Goal: Transaction & Acquisition: Subscribe to service/newsletter

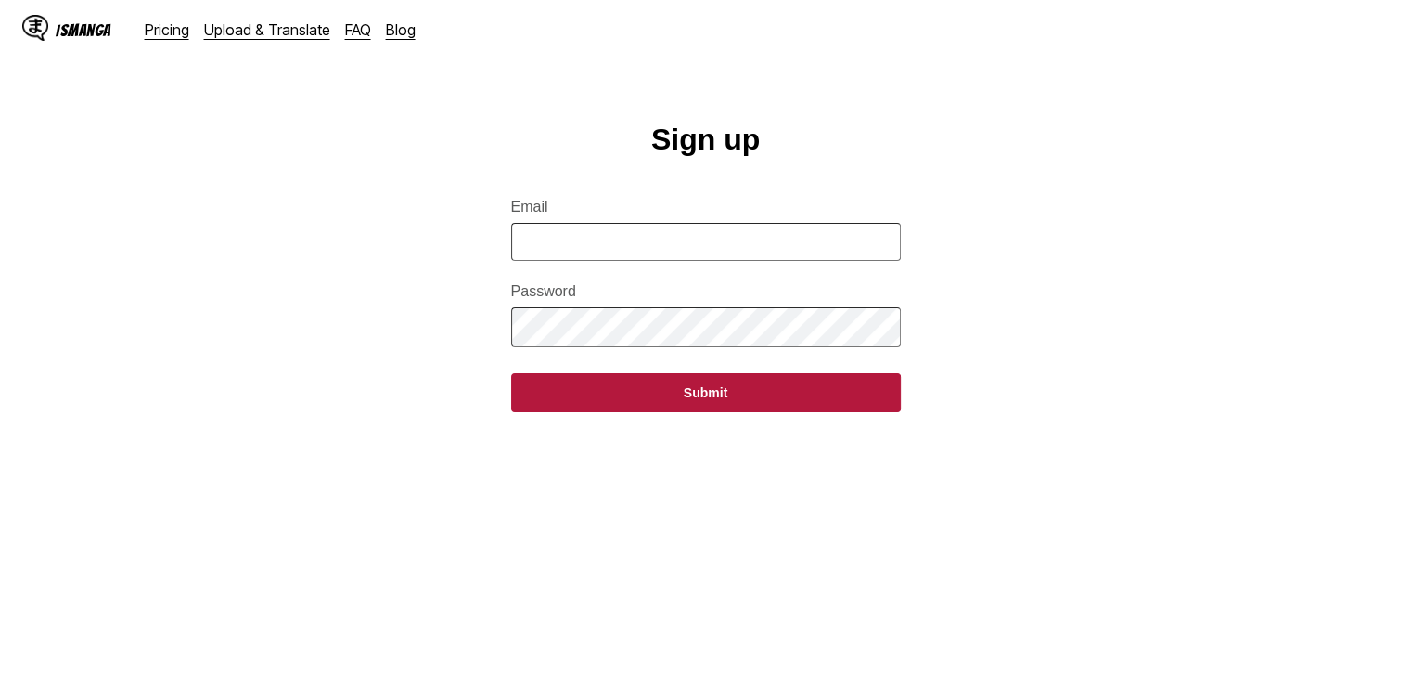
click at [658, 258] on input "Email" at bounding box center [706, 242] width 390 height 38
type input "**********"
click at [511, 373] on button "Submit" at bounding box center [706, 392] width 390 height 39
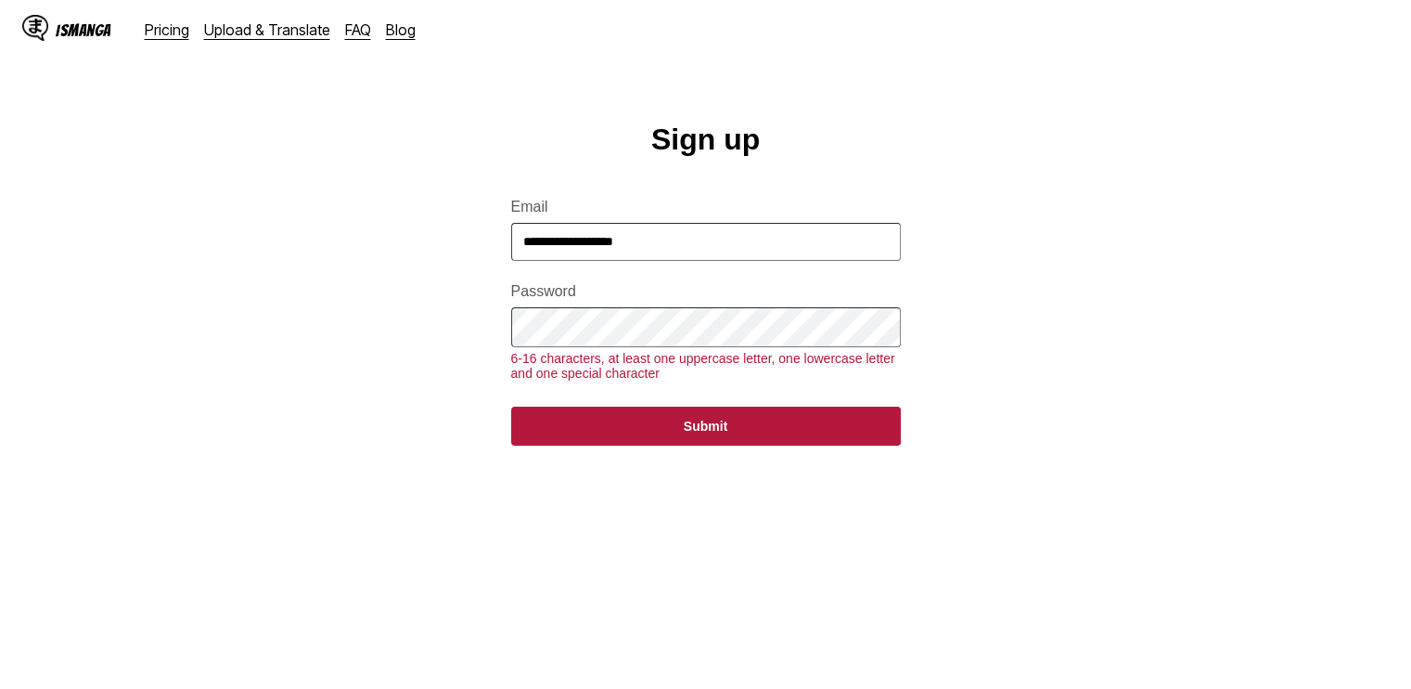
click at [511, 406] on button "Submit" at bounding box center [706, 425] width 390 height 39
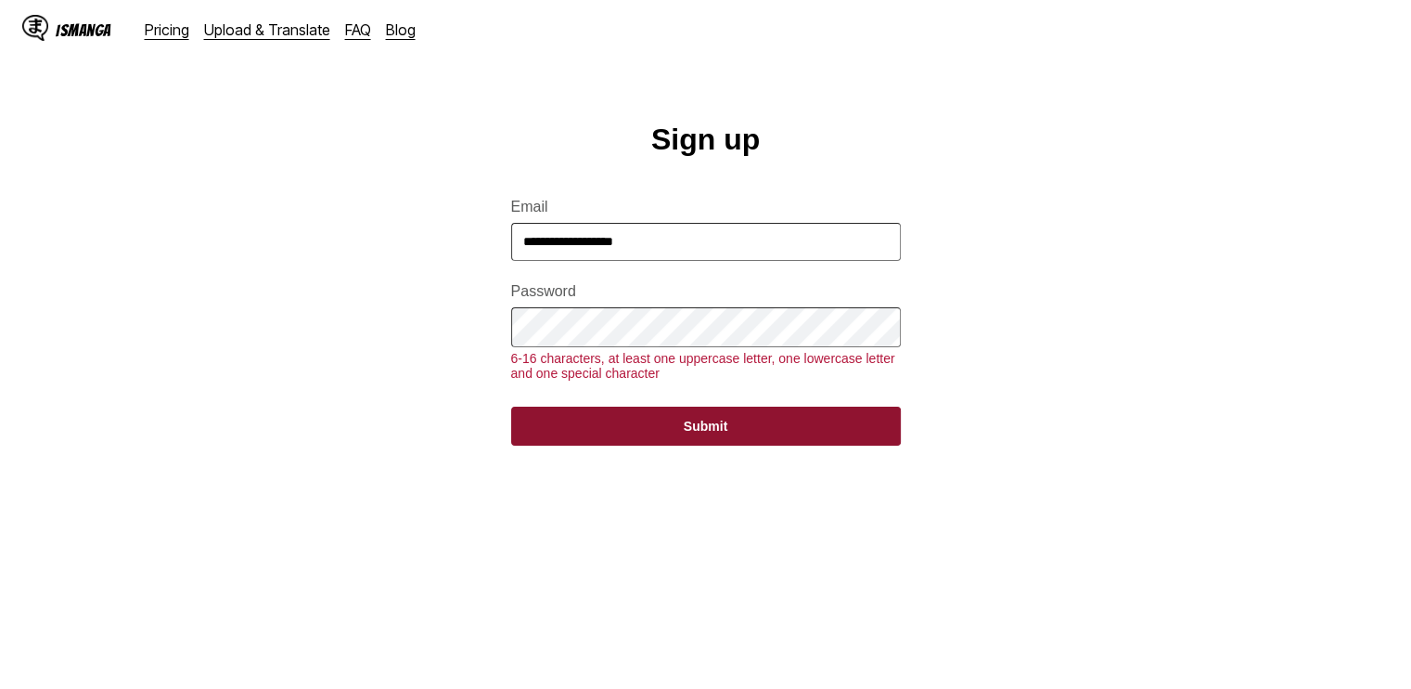
click at [624, 435] on button "Submit" at bounding box center [706, 425] width 390 height 39
click at [624, 445] on button "Submit" at bounding box center [706, 425] width 390 height 39
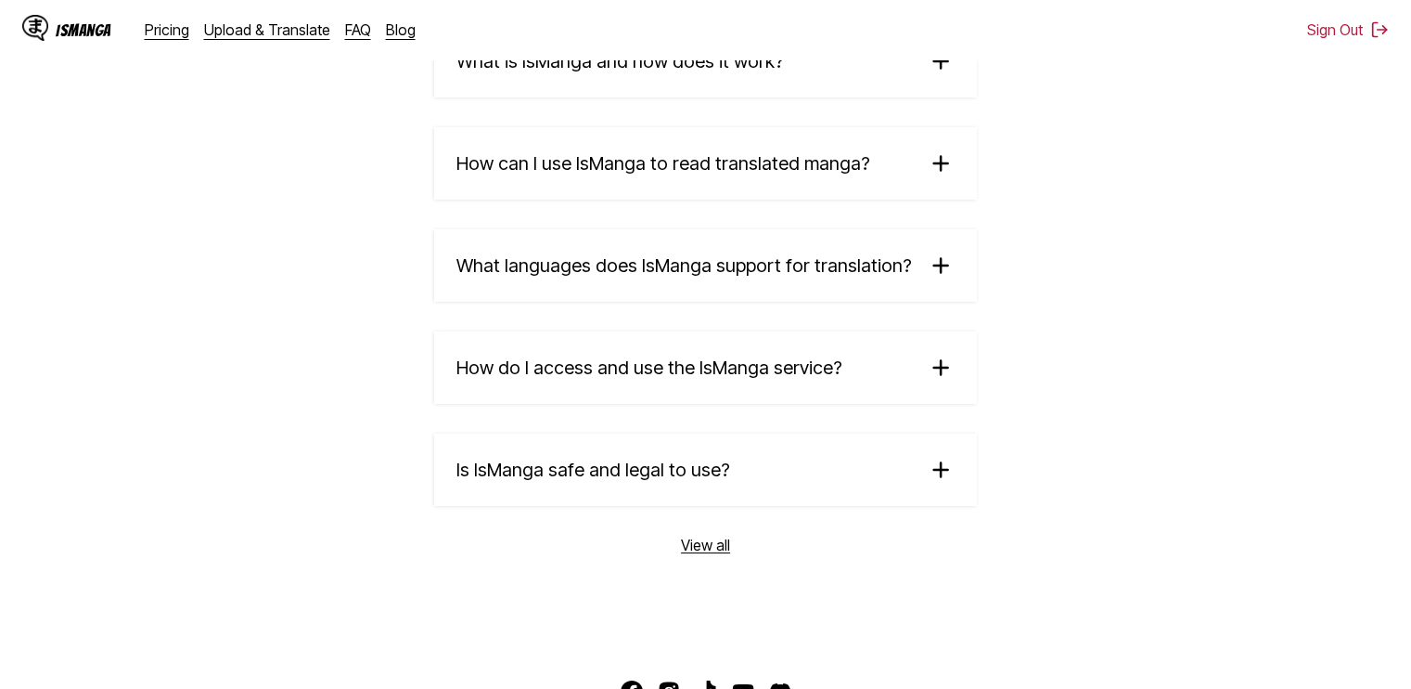
scroll to position [3234, 0]
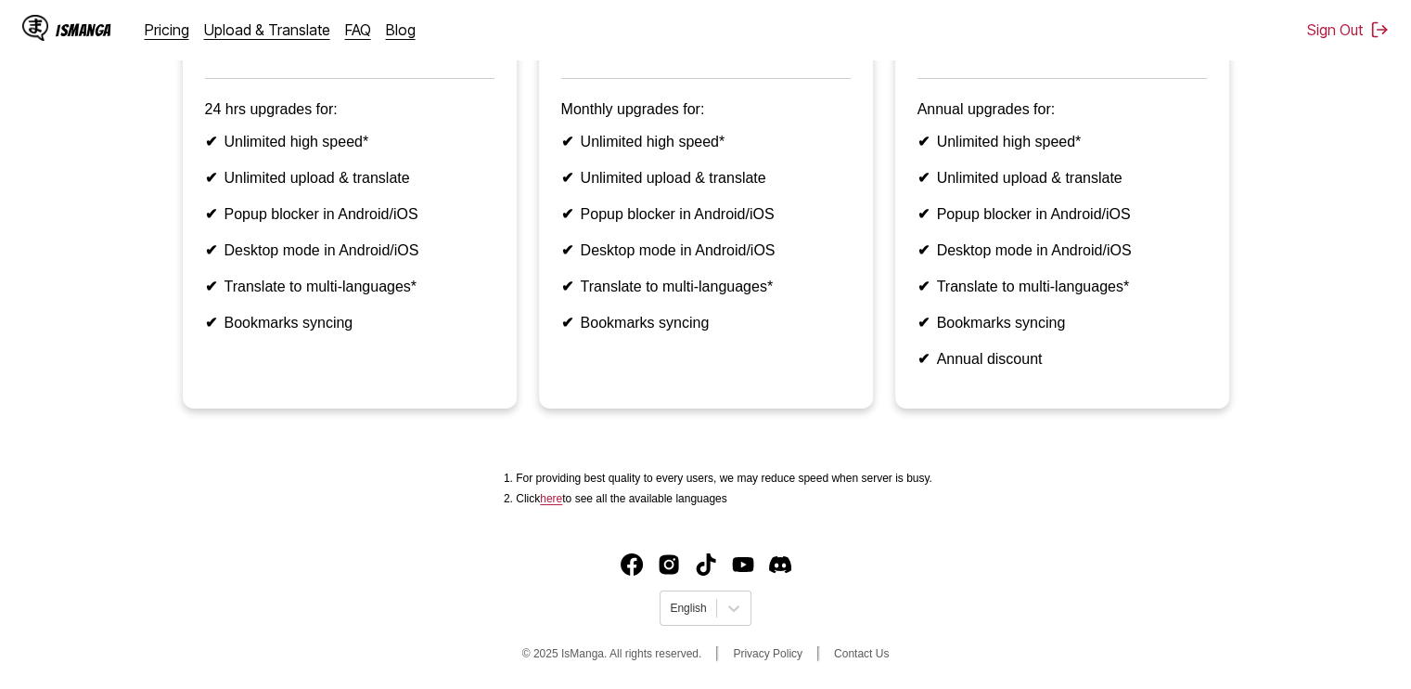
scroll to position [546, 0]
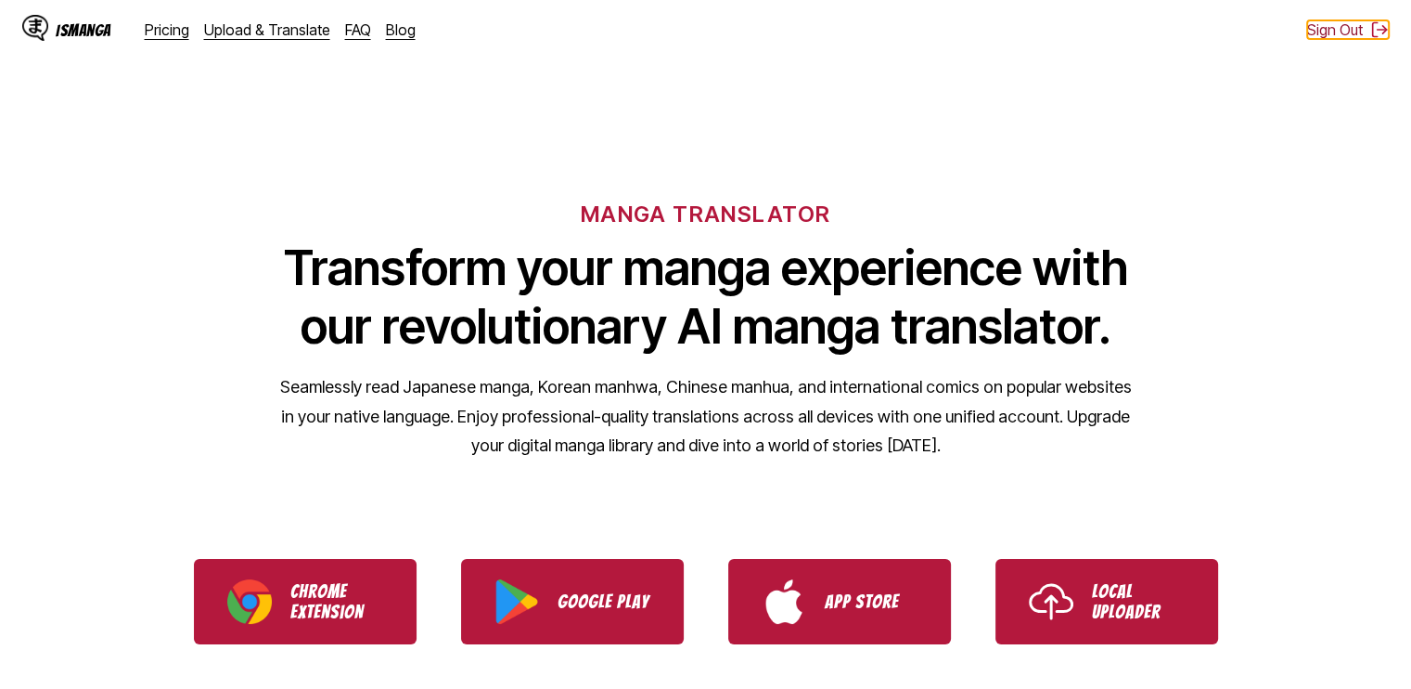
click at [1340, 33] on button "Sign Out" at bounding box center [1348, 29] width 82 height 19
click at [1358, 36] on button "Sign In" at bounding box center [1354, 29] width 70 height 19
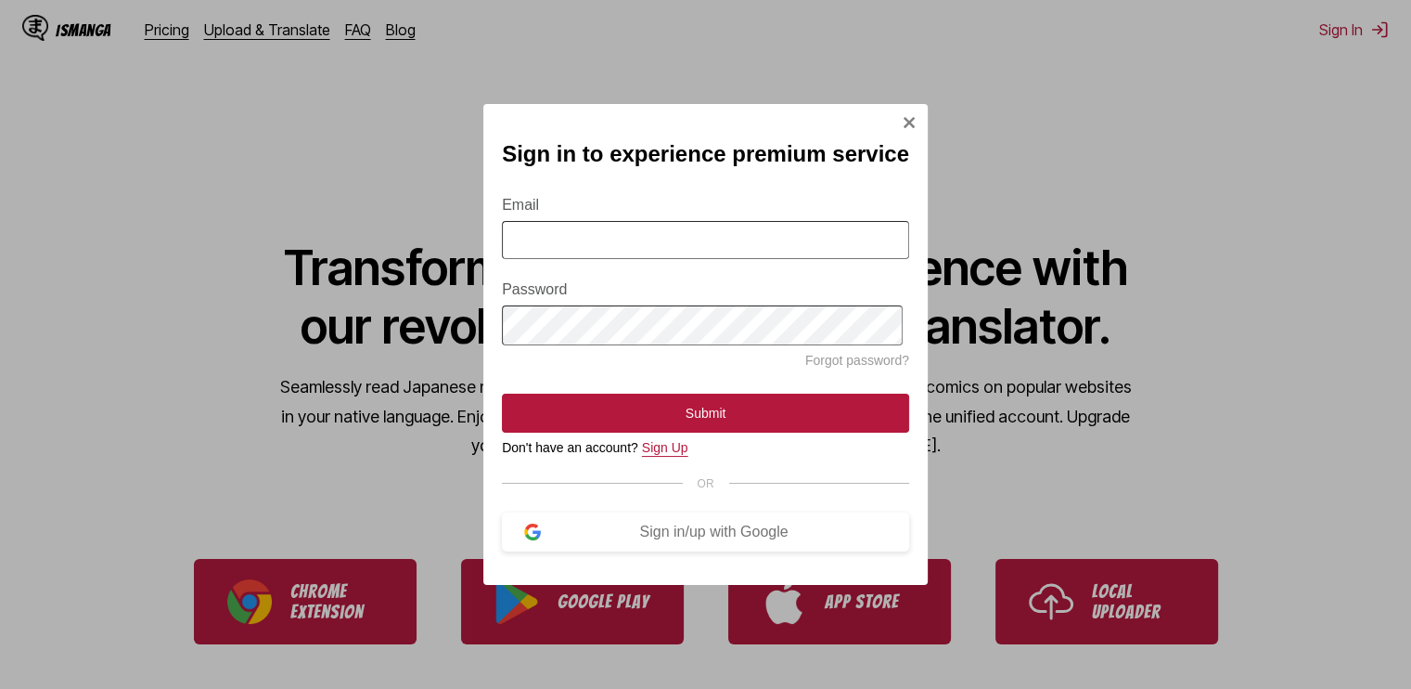
click at [651, 455] on link "Sign Up" at bounding box center [665, 447] width 46 height 15
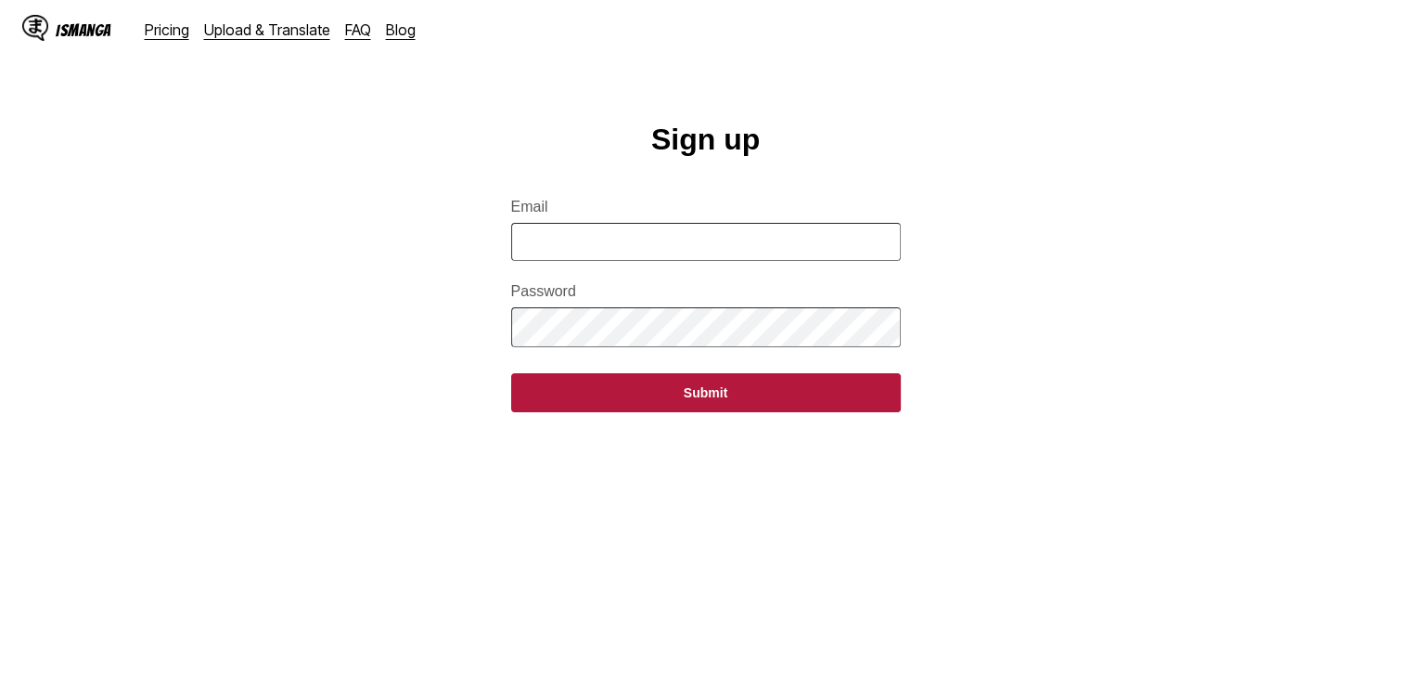
click at [627, 254] on input "Email" at bounding box center [706, 242] width 390 height 38
click at [583, 259] on input "**********" at bounding box center [706, 242] width 390 height 38
type input "**********"
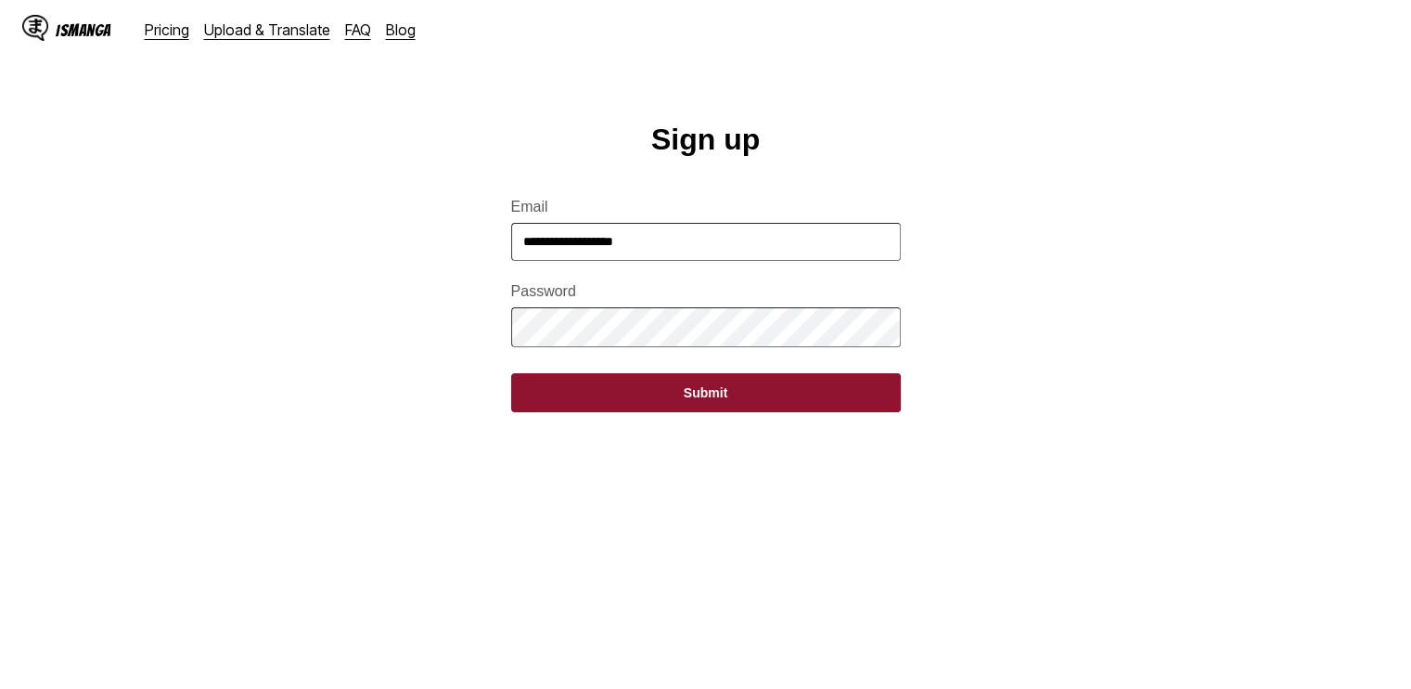
click at [699, 396] on button "Submit" at bounding box center [706, 392] width 390 height 39
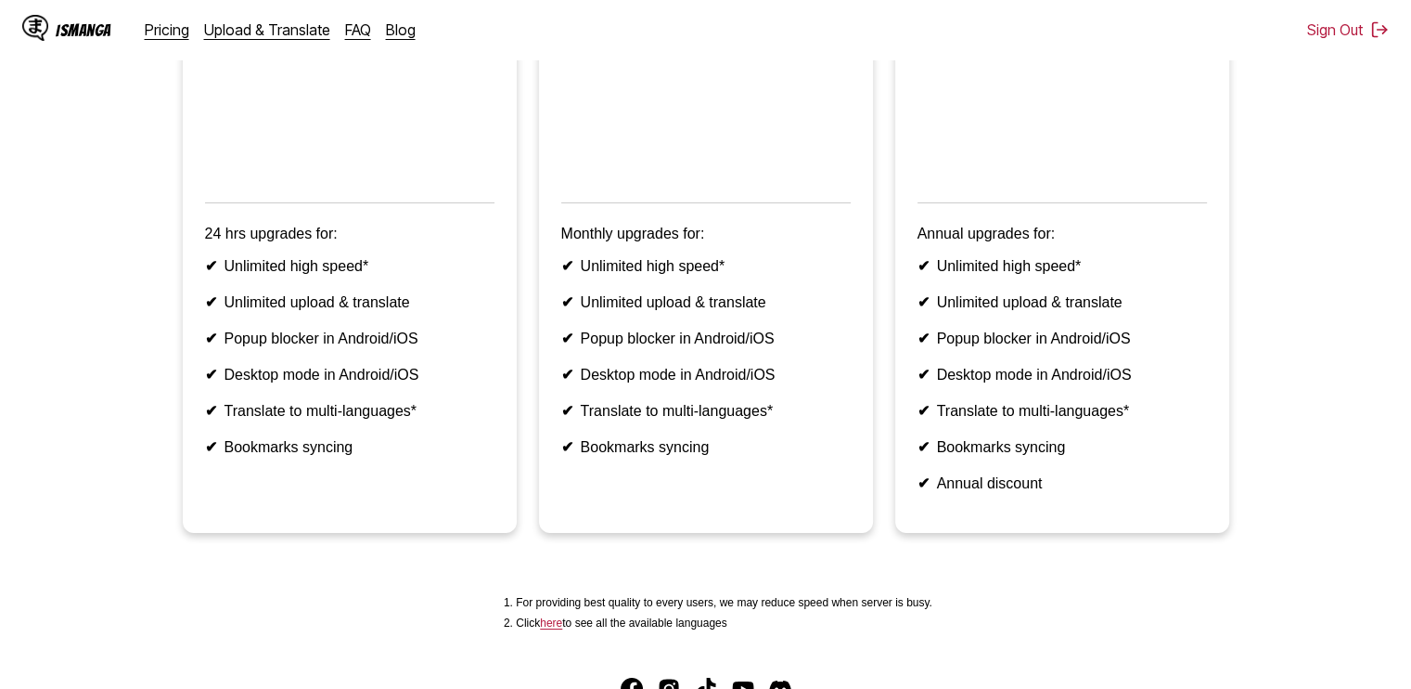
scroll to position [304, 0]
